Goal: Task Accomplishment & Management: Complete application form

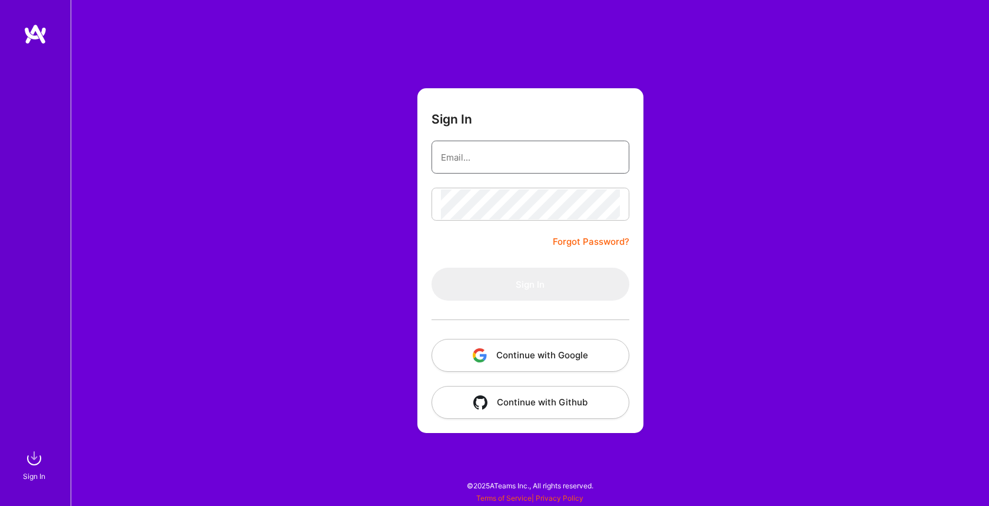
click at [523, 162] on input "email" at bounding box center [530, 157] width 179 height 30
type input "[EMAIL_ADDRESS][DOMAIN_NAME]"
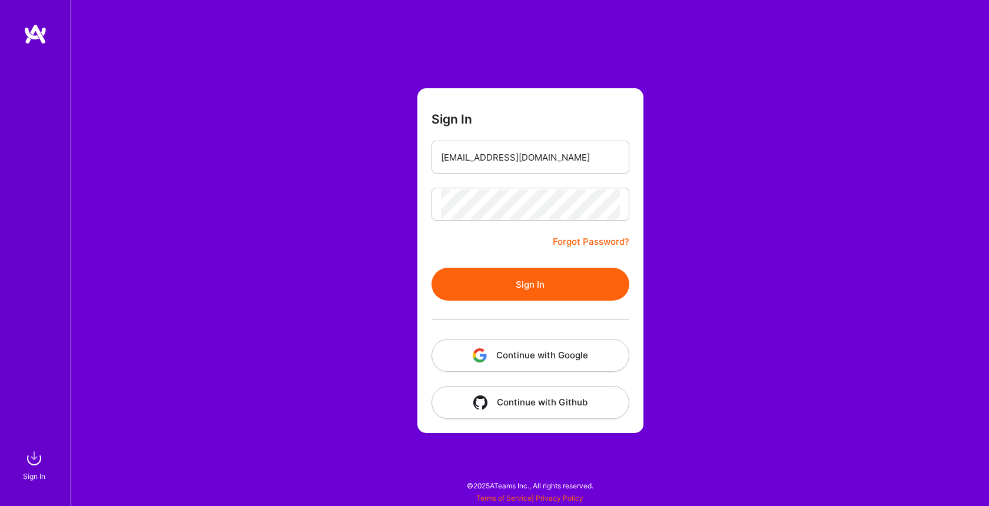
click at [510, 288] on button "Sign In" at bounding box center [530, 284] width 198 height 33
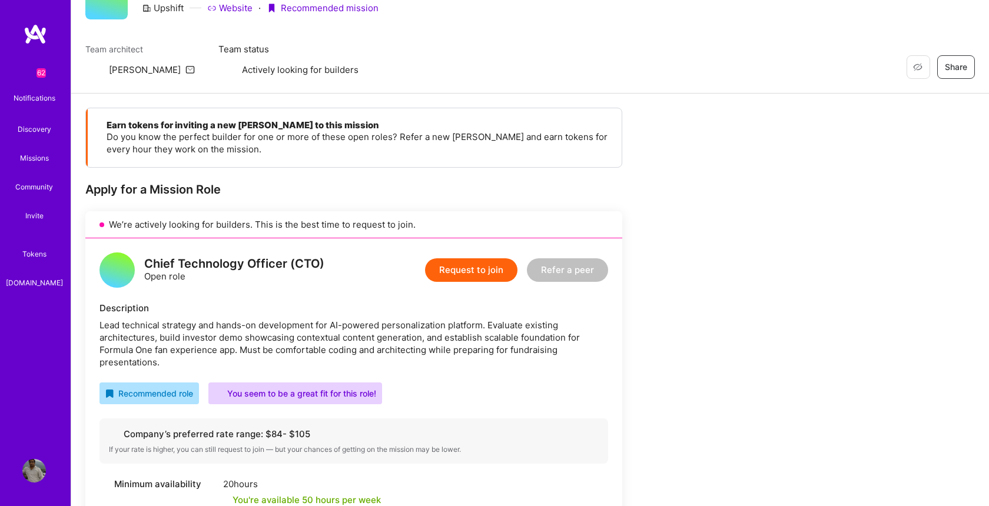
scroll to position [55, 0]
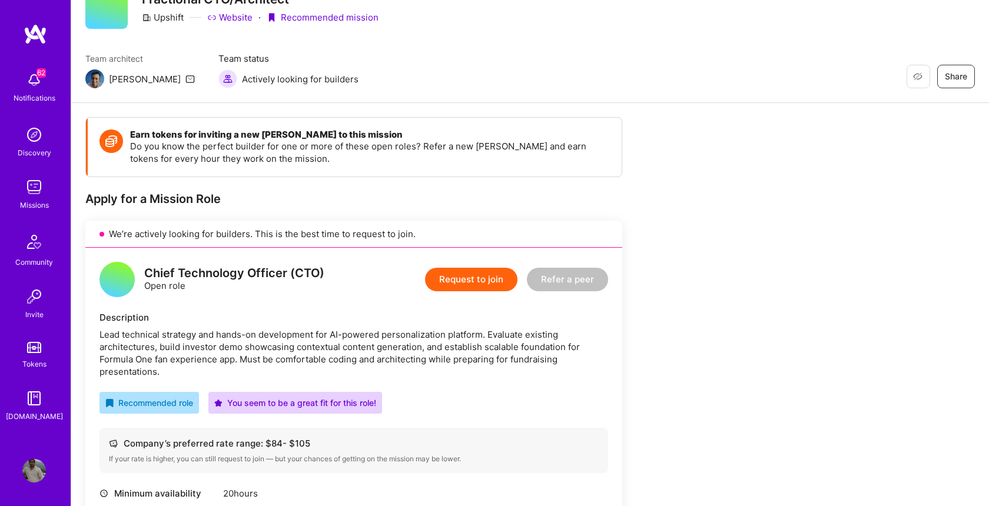
click at [502, 287] on button "Request to join" at bounding box center [471, 280] width 92 height 24
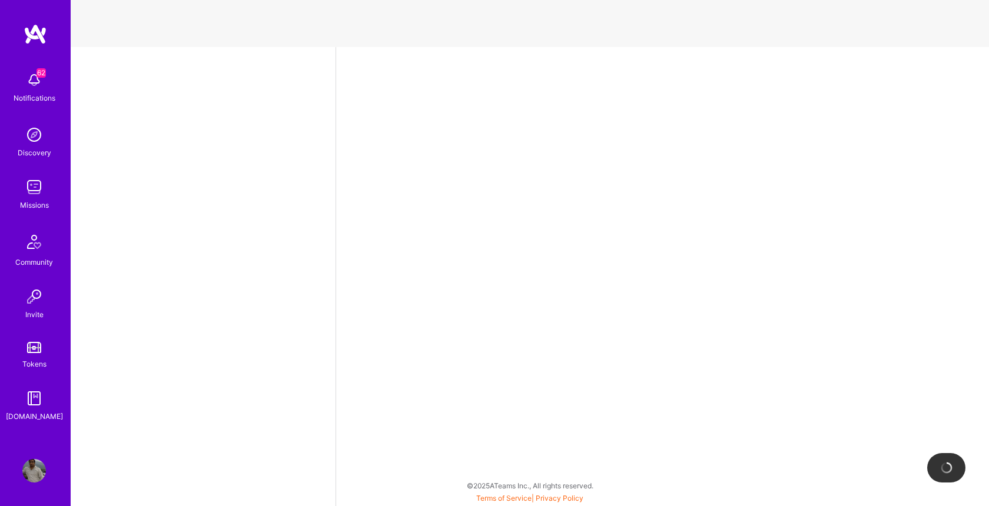
select select "US"
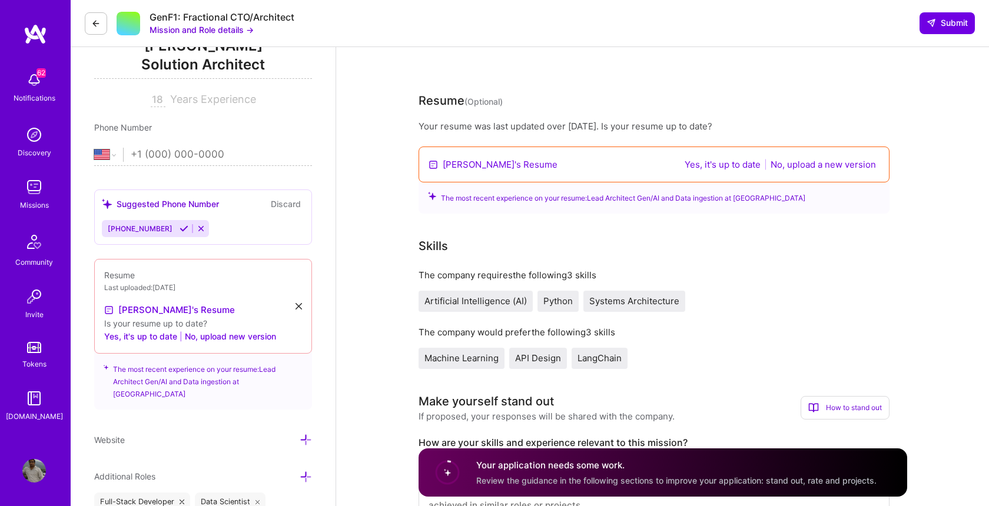
scroll to position [192, 0]
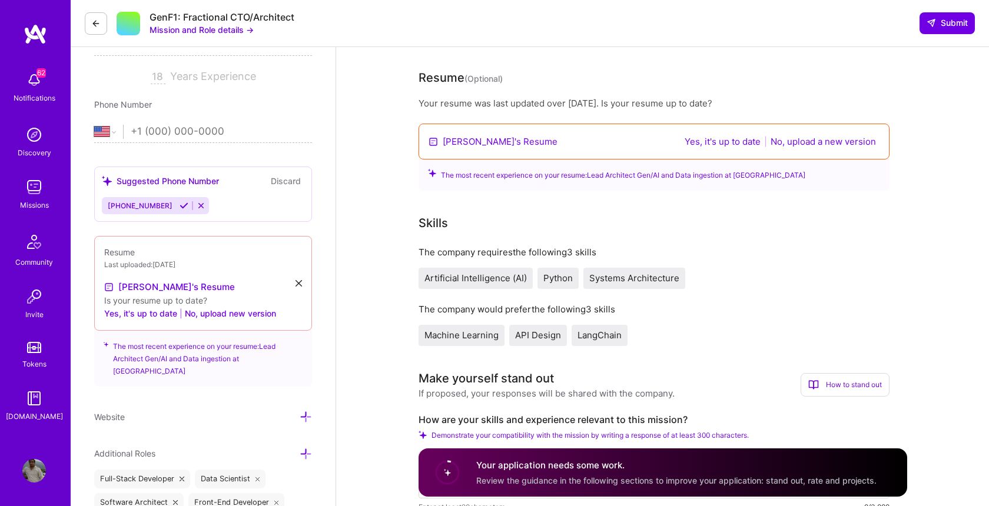
click at [720, 144] on button "Yes, it's up to date" at bounding box center [722, 142] width 83 height 14
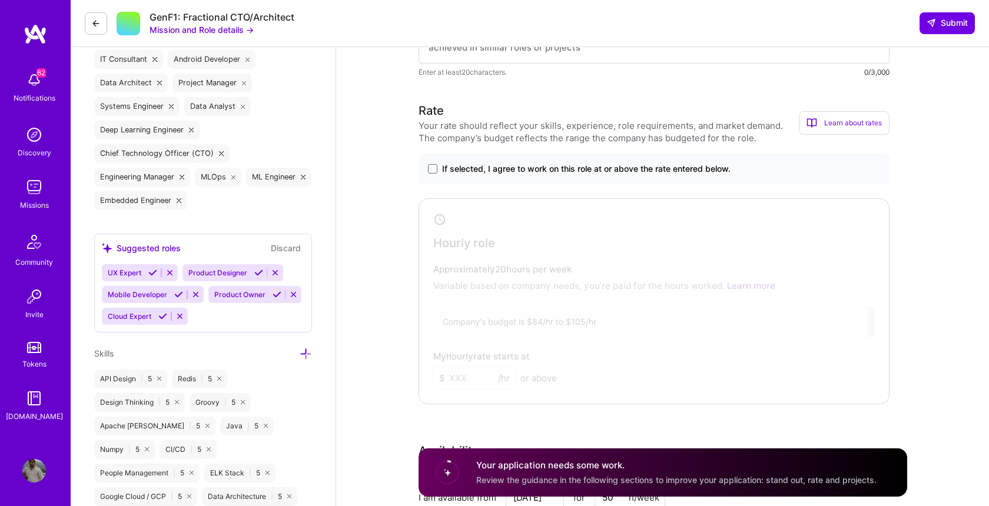
scroll to position [618, 0]
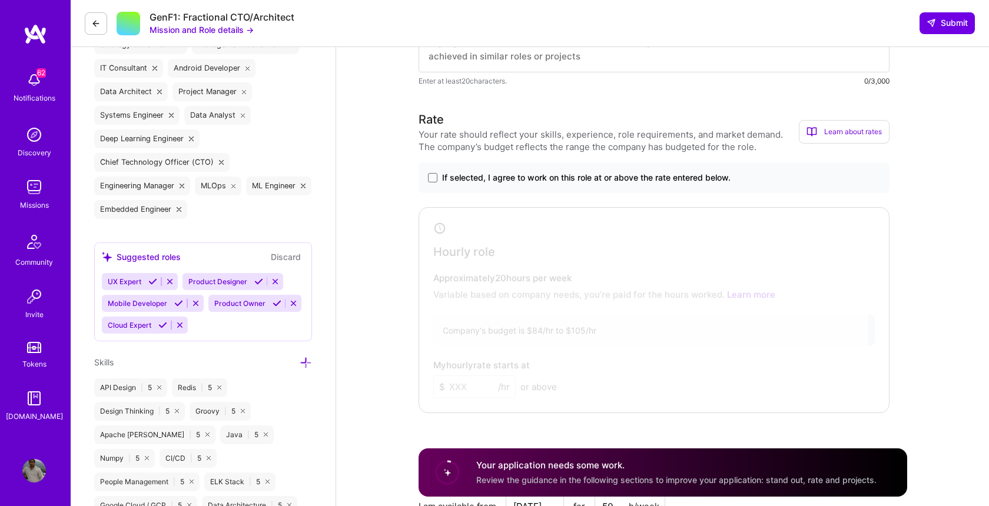
click at [437, 179] on label "If selected, I agree to work on this role at or above the rate entered below." at bounding box center [654, 178] width 452 height 12
click at [0, 0] on input "If selected, I agree to work on this role at or above the rate entered below." at bounding box center [0, 0] width 0 height 0
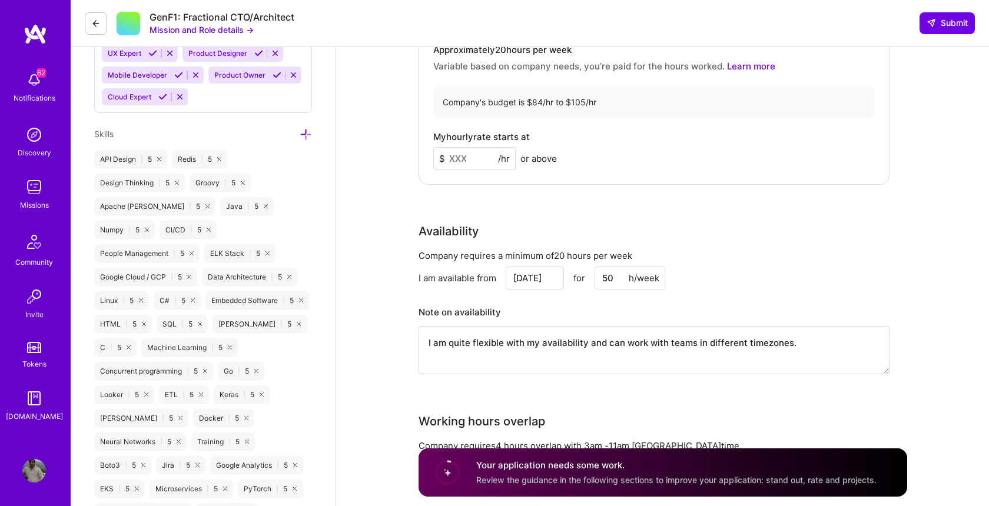
scroll to position [847, 0]
click at [450, 162] on input at bounding box center [474, 158] width 82 height 23
type input "2"
type input "100"
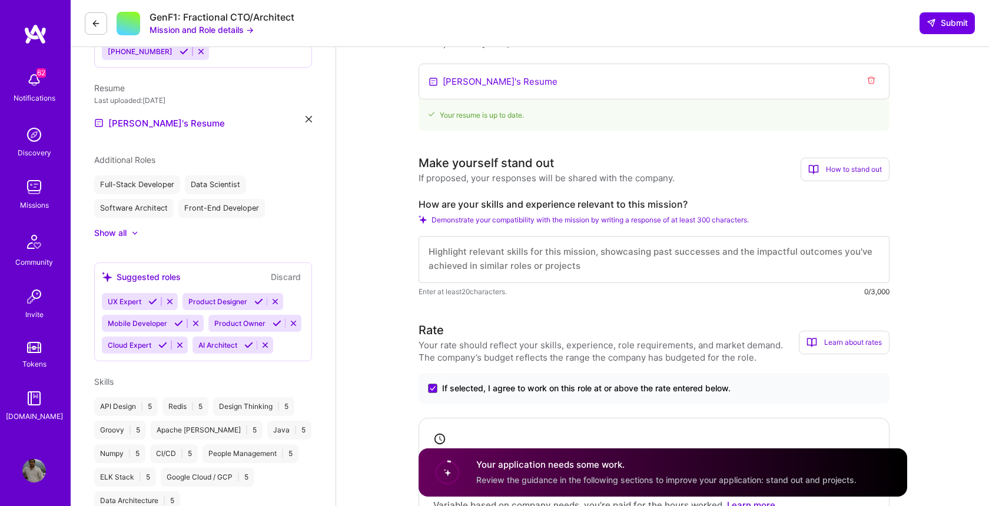
scroll to position [0, 0]
